Goal: Task Accomplishment & Management: Manage account settings

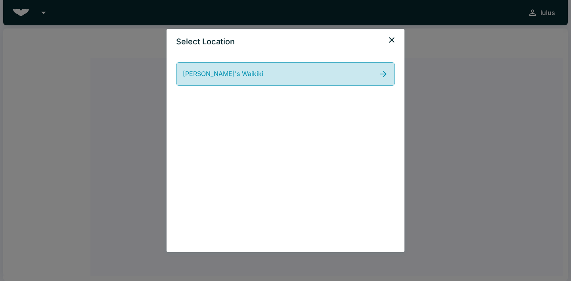
click at [308, 73] on link "[PERSON_NAME]'s Waikiki" at bounding box center [285, 74] width 219 height 24
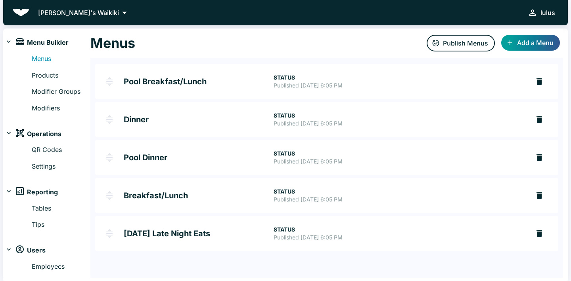
click at [76, 11] on p "[PERSON_NAME]'s Waikiki" at bounding box center [78, 13] width 81 height 10
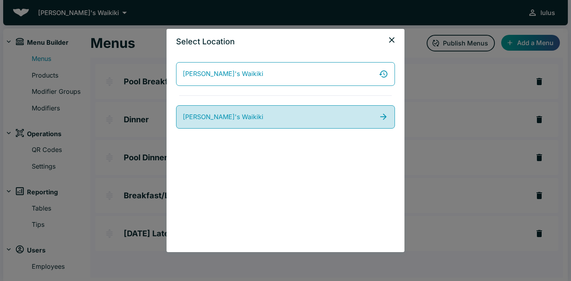
click at [286, 111] on link "[PERSON_NAME]'s Waikiki" at bounding box center [285, 117] width 219 height 24
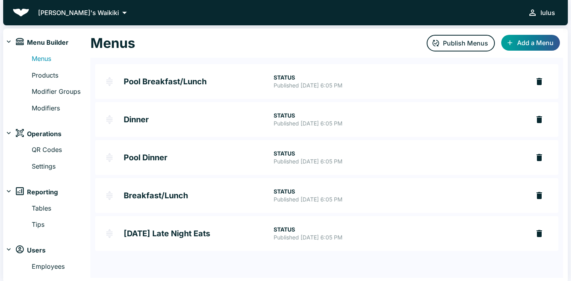
click at [119, 11] on icon at bounding box center [124, 12] width 11 height 11
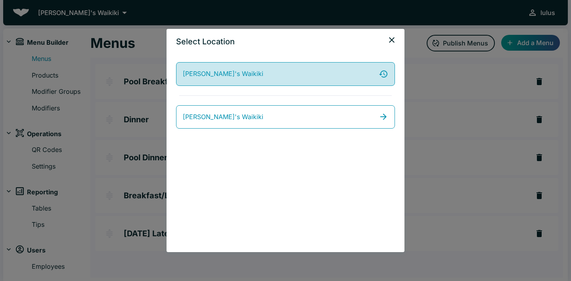
click at [316, 67] on link "[PERSON_NAME]'s Waikiki" at bounding box center [285, 74] width 219 height 24
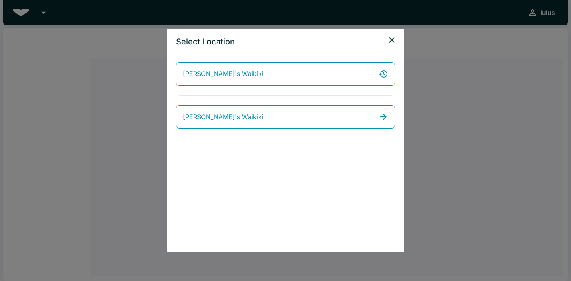
click at [395, 41] on icon "close" at bounding box center [392, 40] width 10 height 10
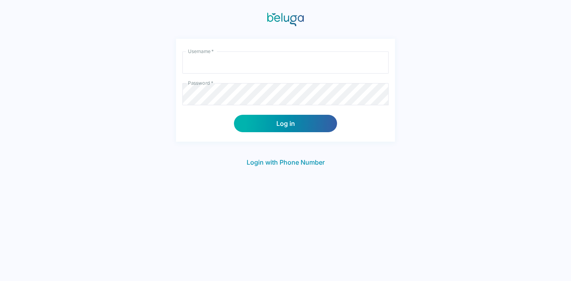
type input "lulus"
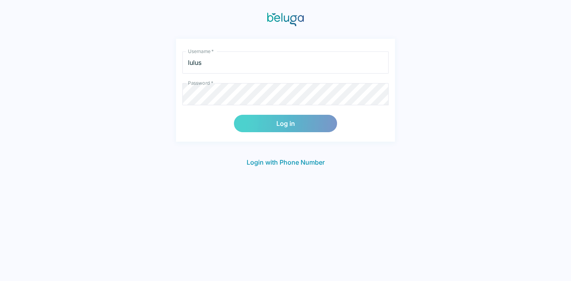
click at [296, 125] on button "Log in" at bounding box center [285, 123] width 103 height 17
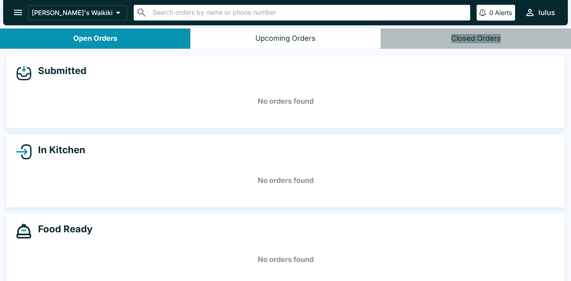
click at [487, 40] on div "Closed Orders" at bounding box center [476, 38] width 50 height 9
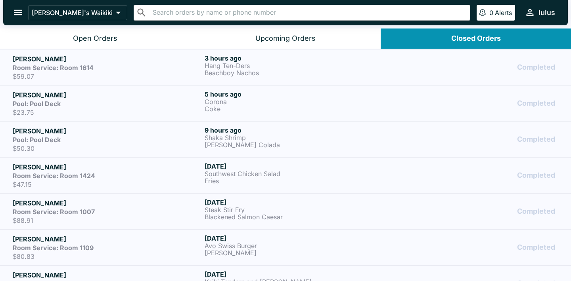
scroll to position [1, 0]
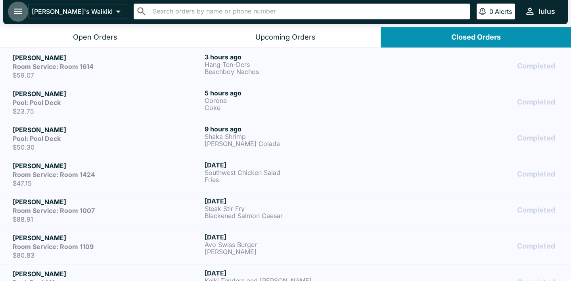
click at [25, 15] on button "open drawer" at bounding box center [18, 11] width 20 height 20
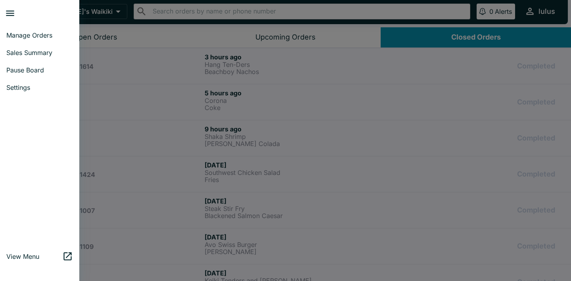
click at [24, 37] on span "Manage Orders" at bounding box center [39, 35] width 67 height 8
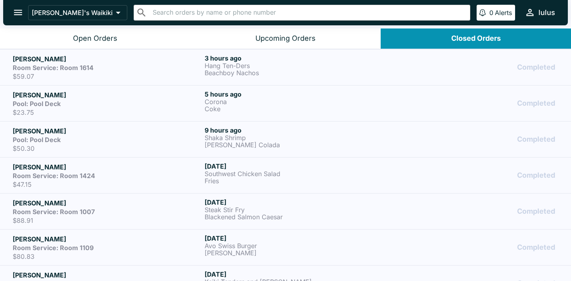
scroll to position [1, 0]
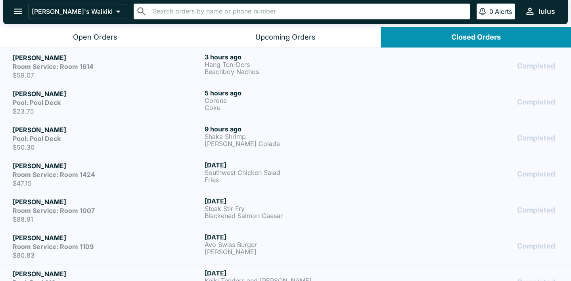
click at [262, 271] on h6 "[DATE]" at bounding box center [298, 273] width 189 height 8
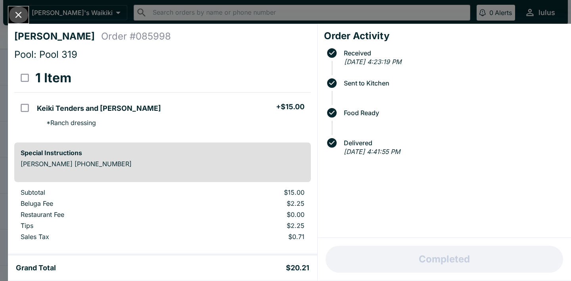
click at [21, 15] on icon "Close" at bounding box center [18, 15] width 11 height 11
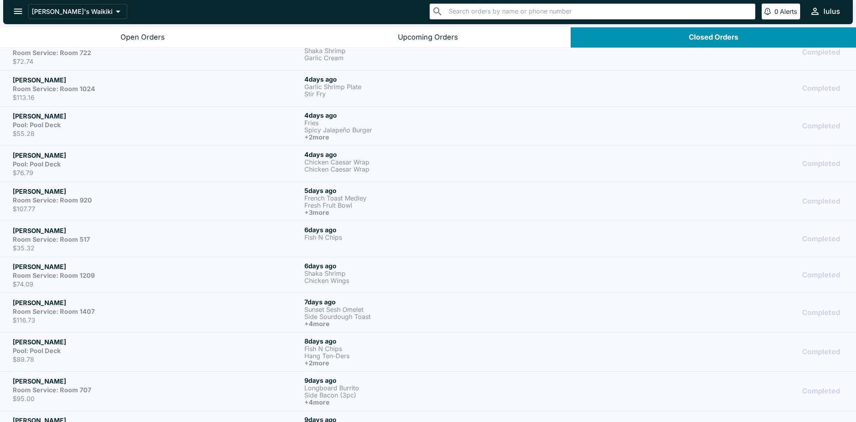
scroll to position [340, 0]
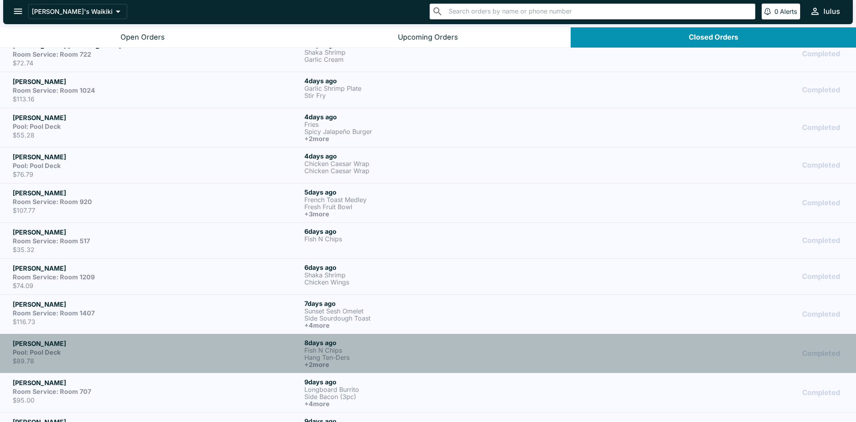
click at [408, 281] on p "Fish N Chips" at bounding box center [448, 350] width 289 height 7
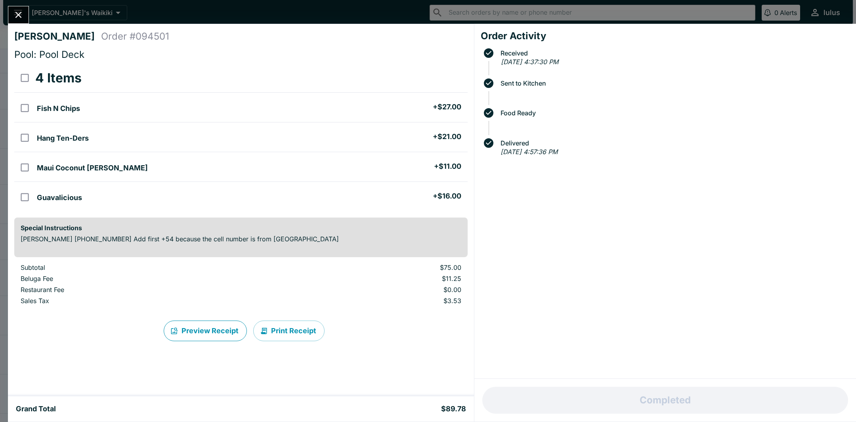
click at [199, 281] on button "Preview Receipt" at bounding box center [205, 331] width 83 height 21
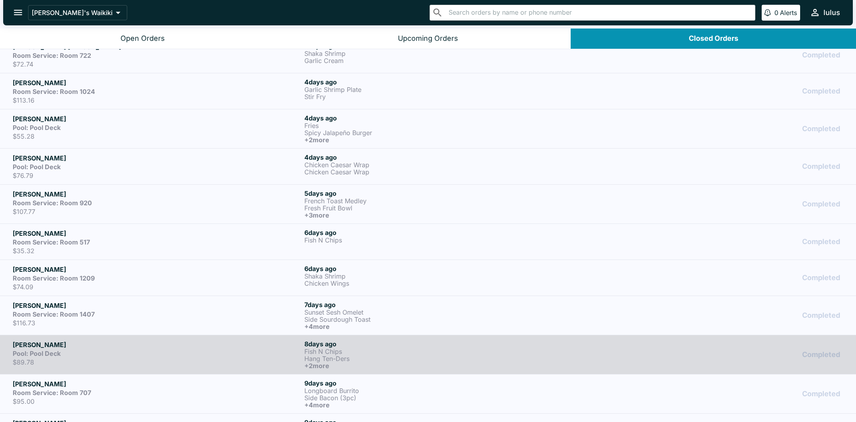
click at [195, 281] on div "[PERSON_NAME] Room Service: Room 1407 $116.73" at bounding box center [157, 315] width 289 height 29
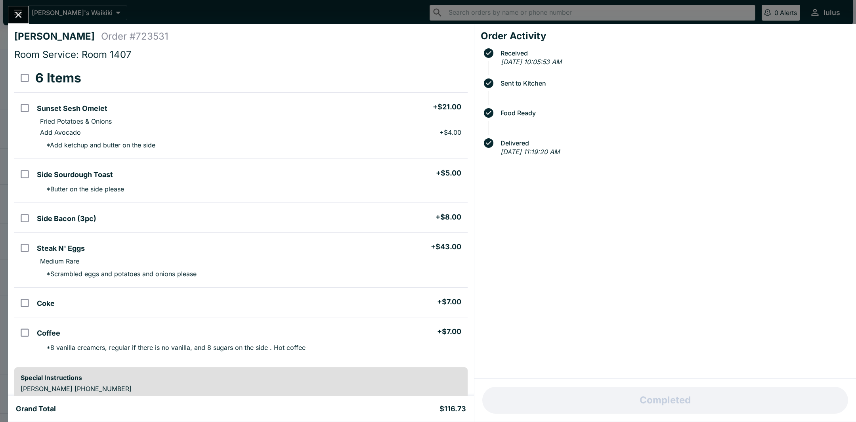
click at [506, 281] on div "Order Activity Received [DATE] 10:05:53 AM Sent to Kitchen Food Ready Delivered…" at bounding box center [665, 201] width 382 height 355
click at [472, 281] on div "[PERSON_NAME] Order # 723531 Room Service: Room 1407 6 Items Sunset Sesh Omelet…" at bounding box center [241, 210] width 466 height 373
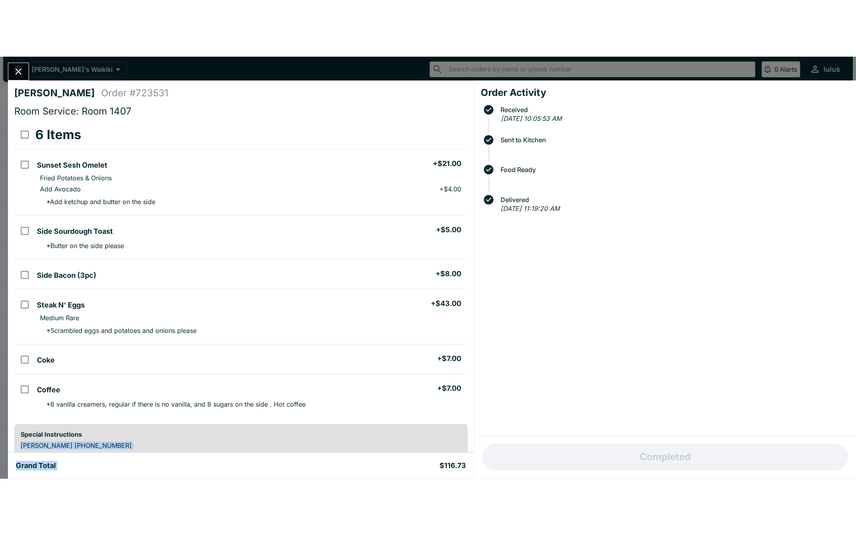
scroll to position [124, 0]
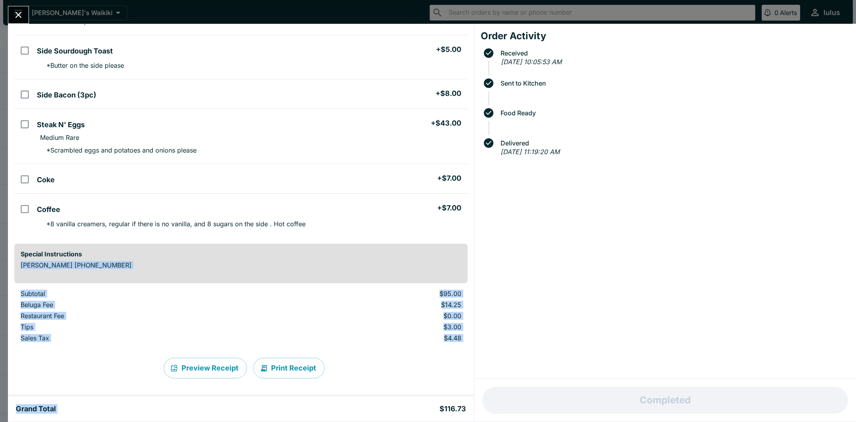
drag, startPoint x: 438, startPoint y: 381, endPoint x: 417, endPoint y: 406, distance: 32.3
click at [417, 281] on div "[PERSON_NAME] Order # 723531 Room Service: Room 1407 6 Items Sunset Sesh Omelet…" at bounding box center [241, 223] width 466 height 398
click at [17, 21] on button "Close" at bounding box center [18, 14] width 20 height 17
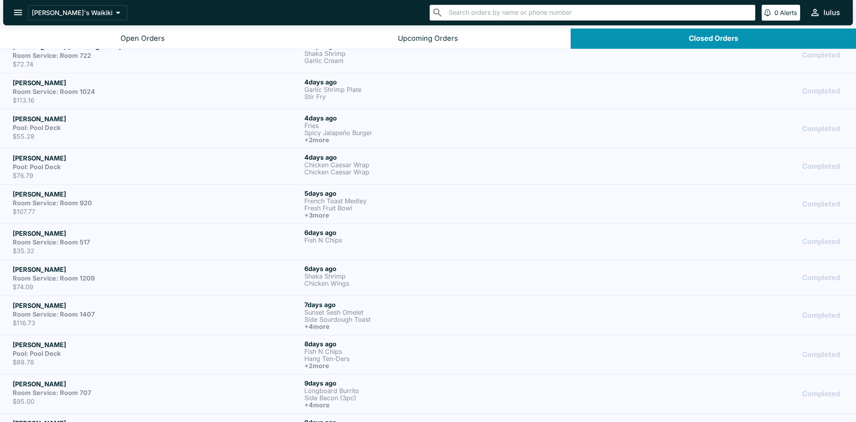
click at [134, 281] on p "$74.09" at bounding box center [157, 287] width 289 height 8
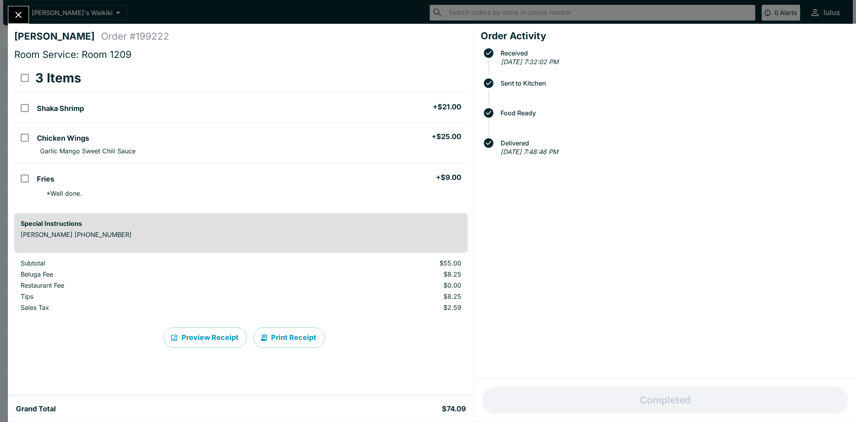
click at [21, 15] on icon "Close" at bounding box center [18, 15] width 11 height 11
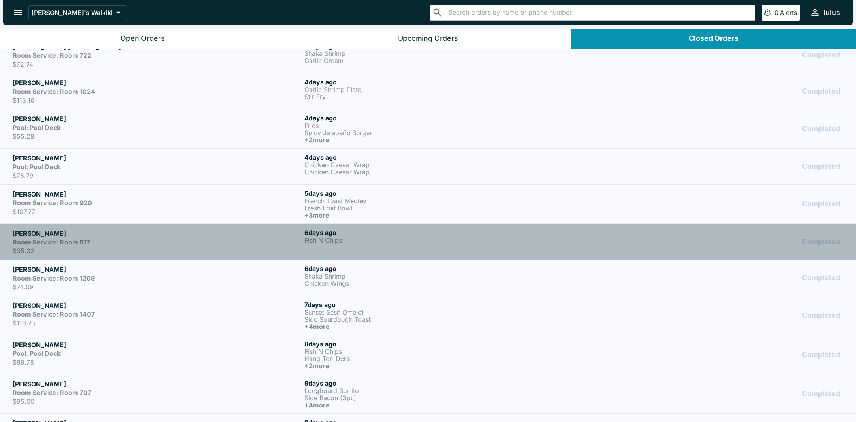
click at [126, 242] on div "Room Service: Room 517" at bounding box center [157, 242] width 289 height 8
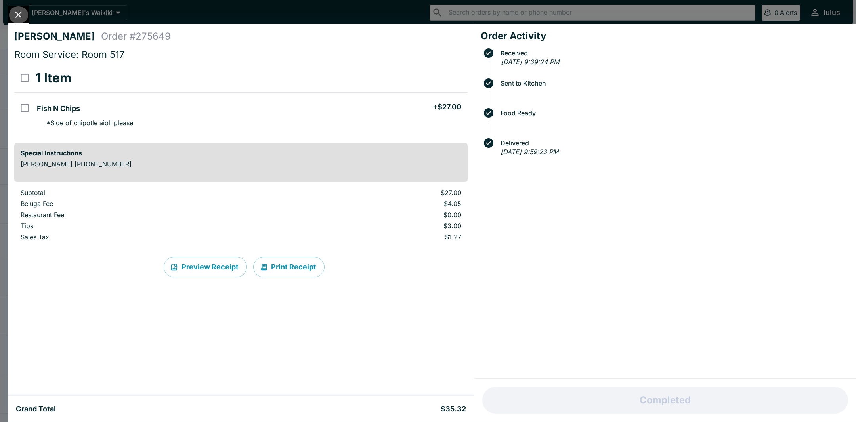
click at [21, 21] on button "Close" at bounding box center [18, 14] width 20 height 17
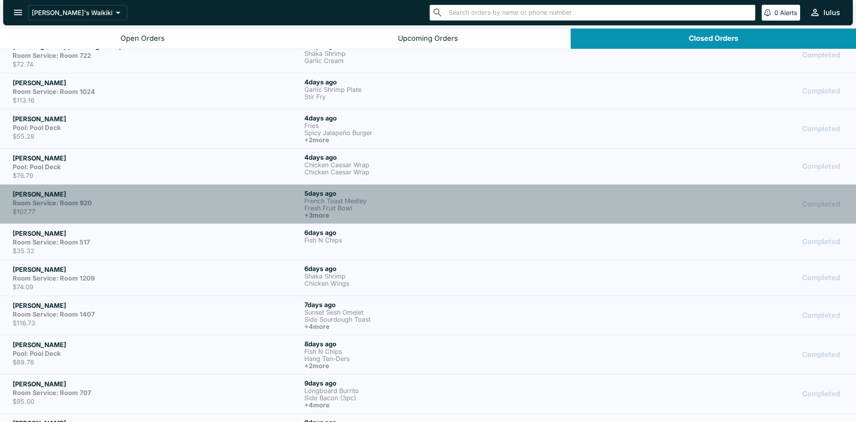
click at [214, 204] on div "Room Service: Room 920" at bounding box center [157, 203] width 289 height 8
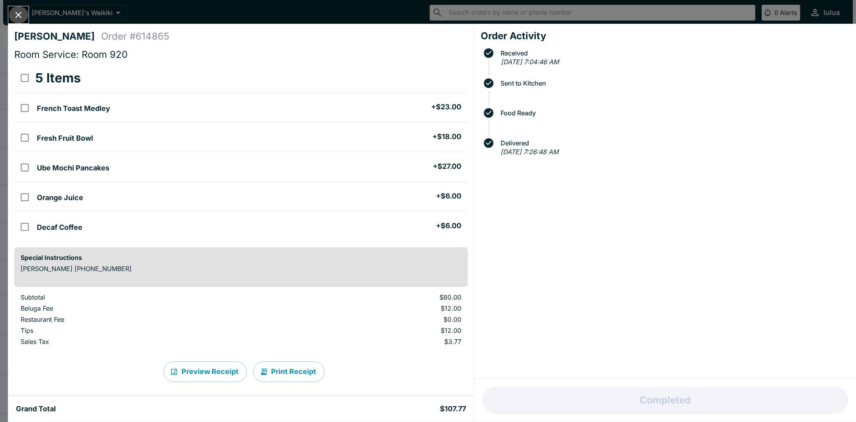
click at [18, 19] on icon "Close" at bounding box center [18, 15] width 11 height 11
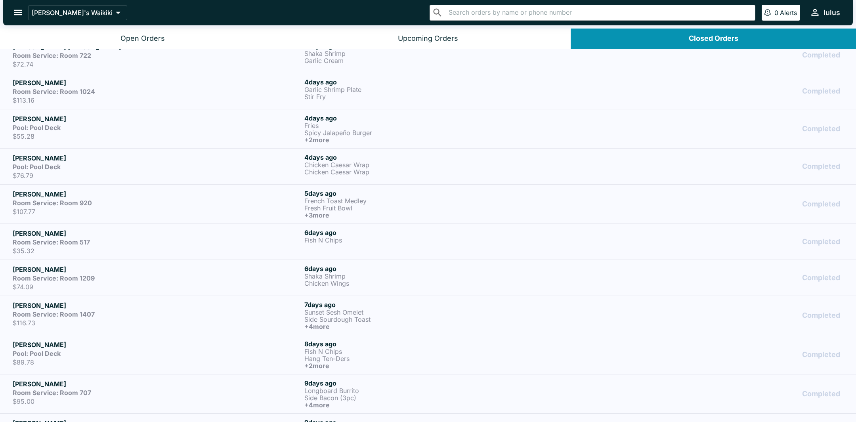
click at [72, 175] on p "$76.79" at bounding box center [157, 176] width 289 height 8
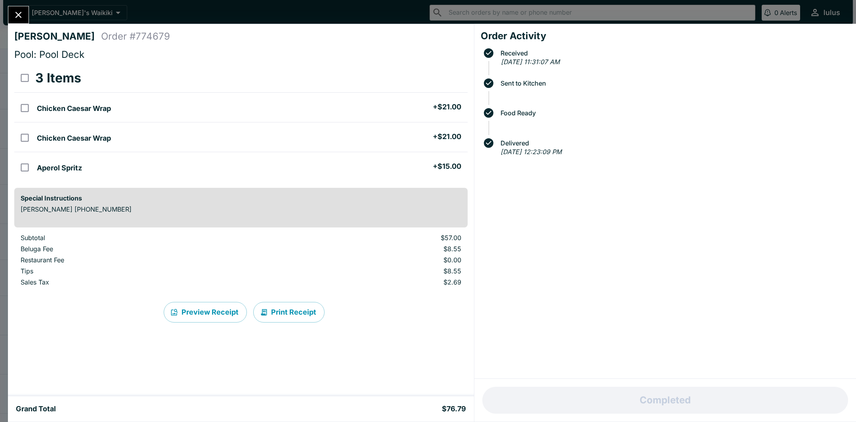
click at [15, 12] on icon "Close" at bounding box center [18, 15] width 11 height 11
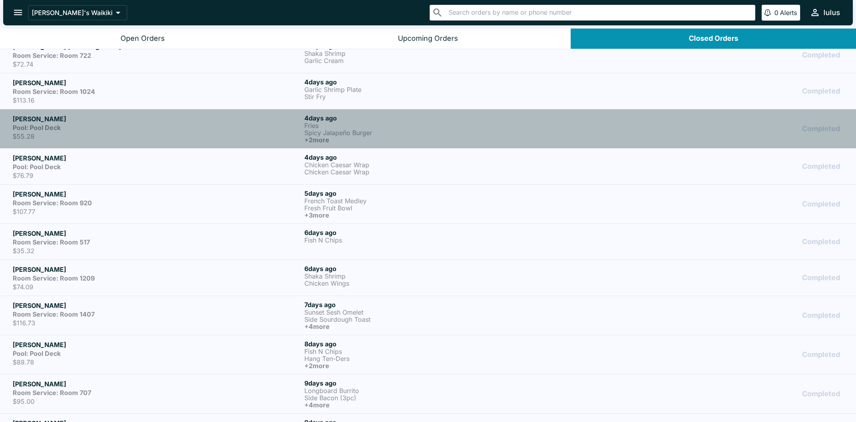
click at [256, 125] on div "Pool: Pool Deck" at bounding box center [157, 128] width 289 height 8
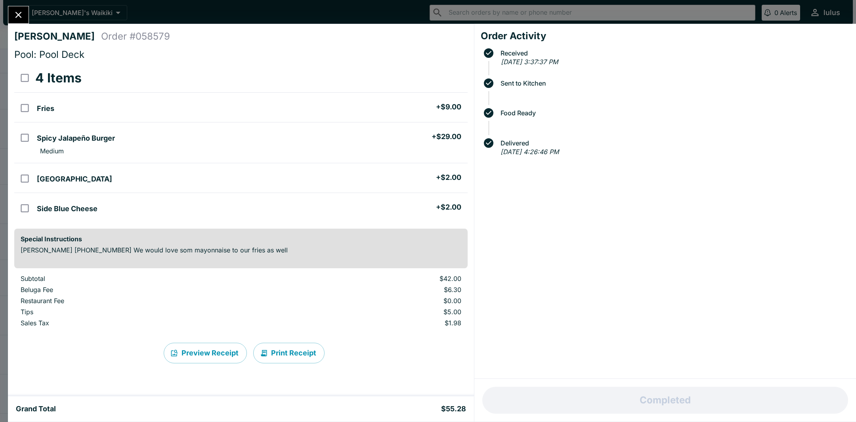
click at [19, 15] on icon "Close" at bounding box center [18, 15] width 6 height 6
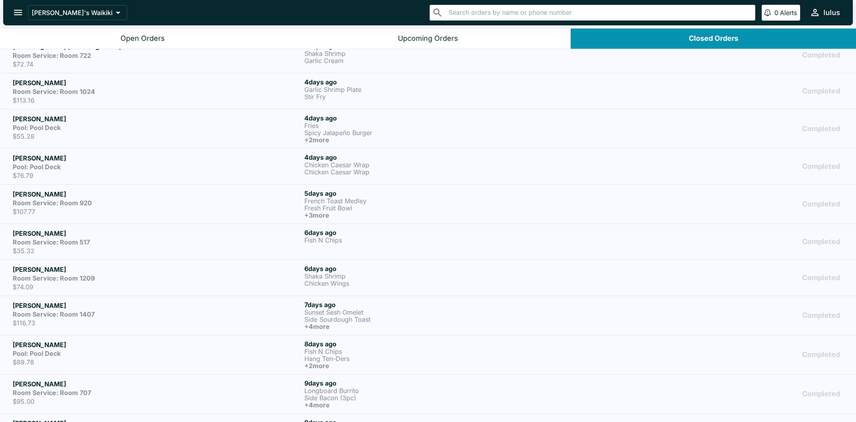
click at [76, 104] on link "[PERSON_NAME] Room Service: Room 1024 $113.16 [DATE] Garlic Shrimp Plate Stir F…" at bounding box center [428, 91] width 856 height 36
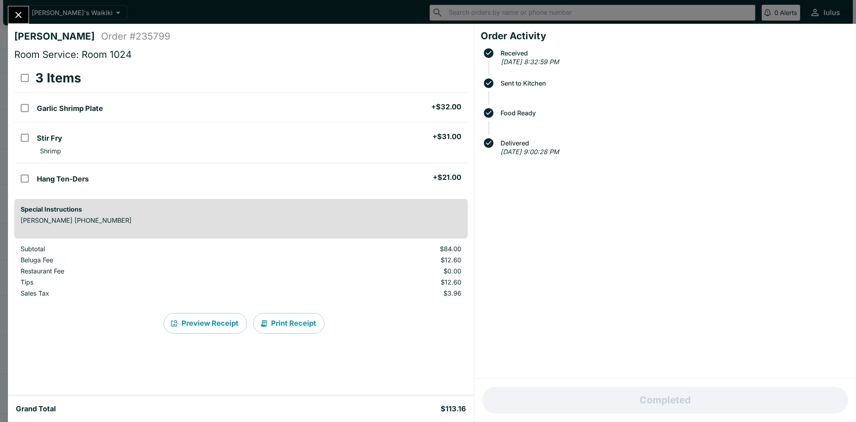
click at [20, 14] on icon "Close" at bounding box center [18, 15] width 6 height 6
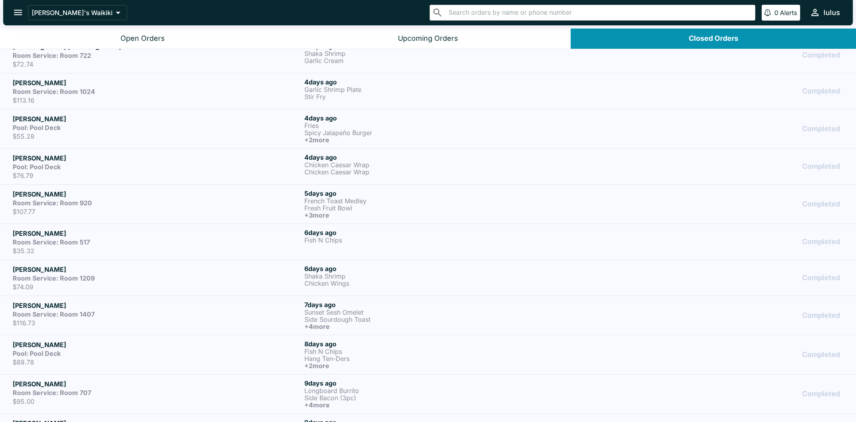
click at [133, 67] on link "[PERSON_NAME] [PERSON_NAME] Room Service: Room 722 $72.74 [DATE] Shaka Shrimp G…" at bounding box center [428, 55] width 856 height 36
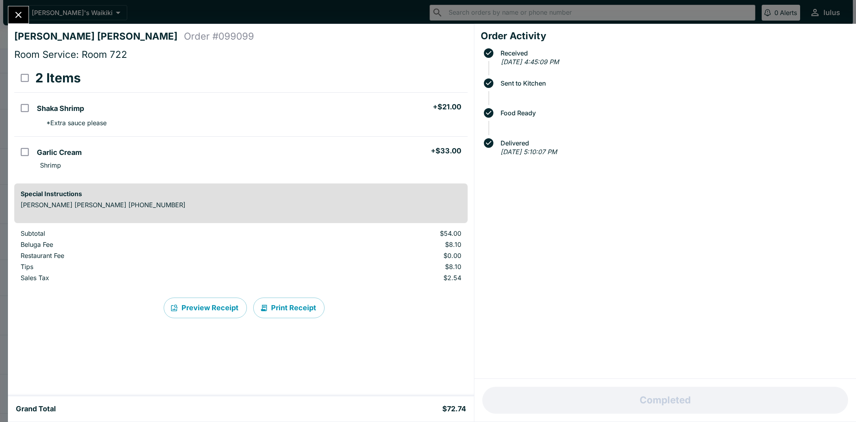
click at [20, 19] on icon "Close" at bounding box center [18, 15] width 11 height 11
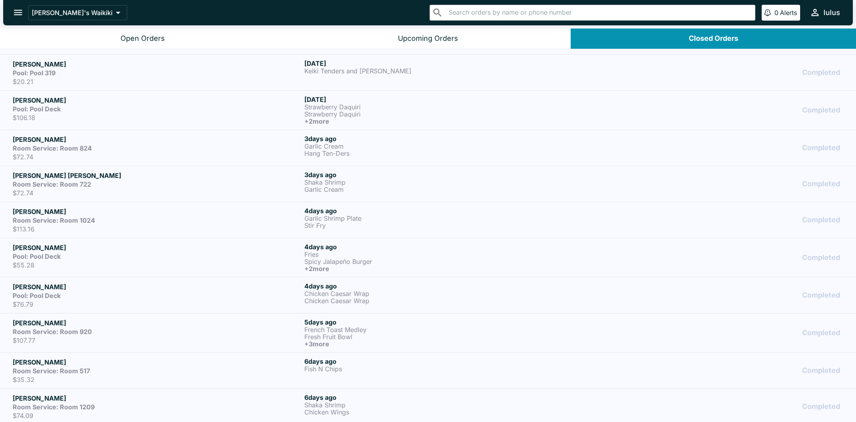
scroll to position [208, 0]
